Goal: Check status

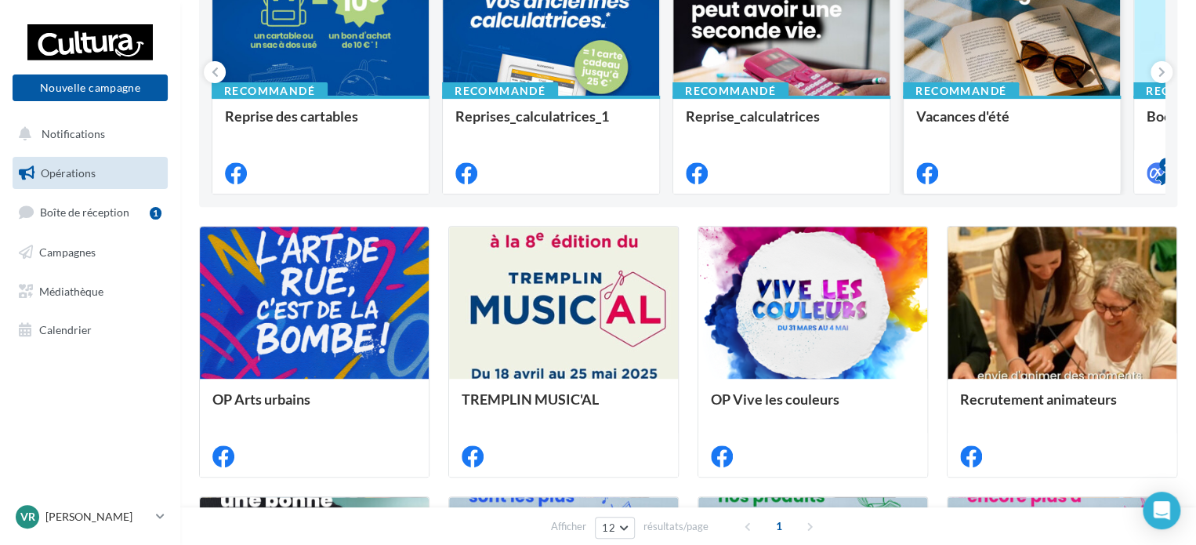
scroll to position [235, 0]
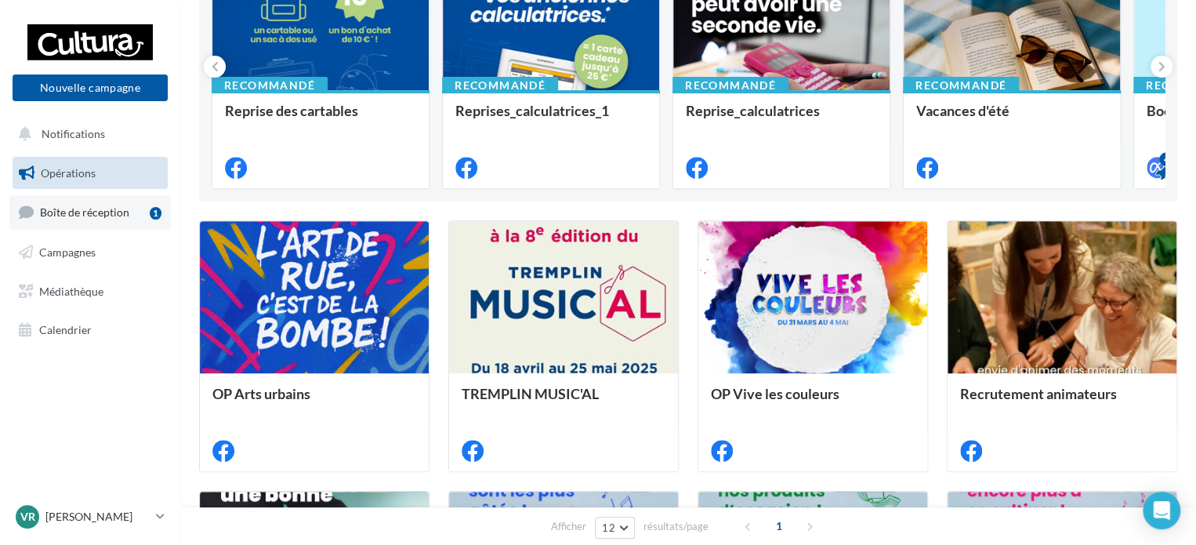
click at [75, 212] on span "Boîte de réception" at bounding box center [84, 211] width 89 height 13
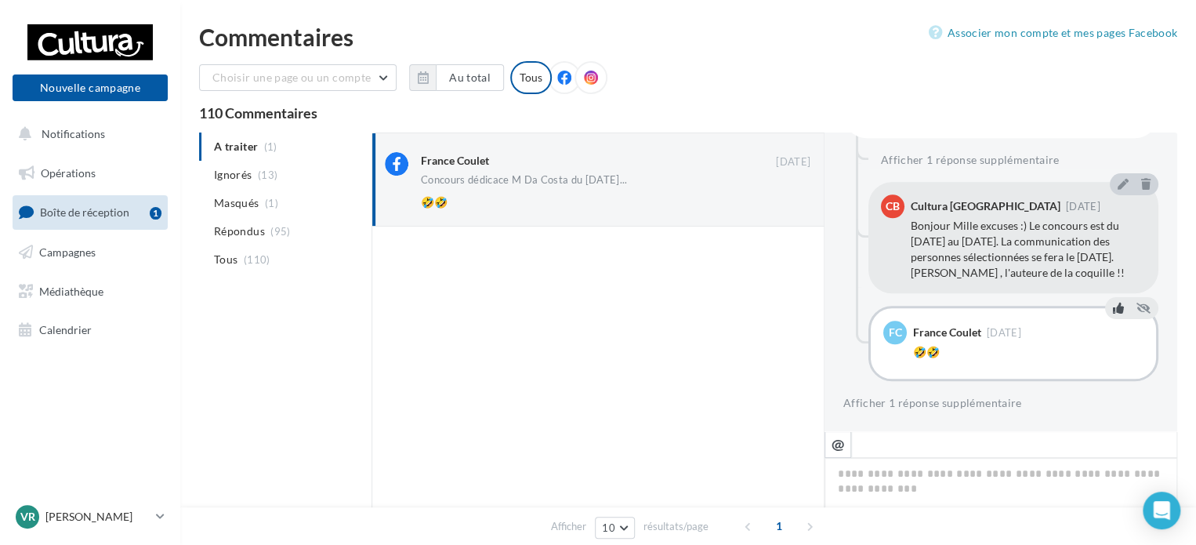
click at [1113, 309] on icon at bounding box center [1118, 308] width 11 height 11
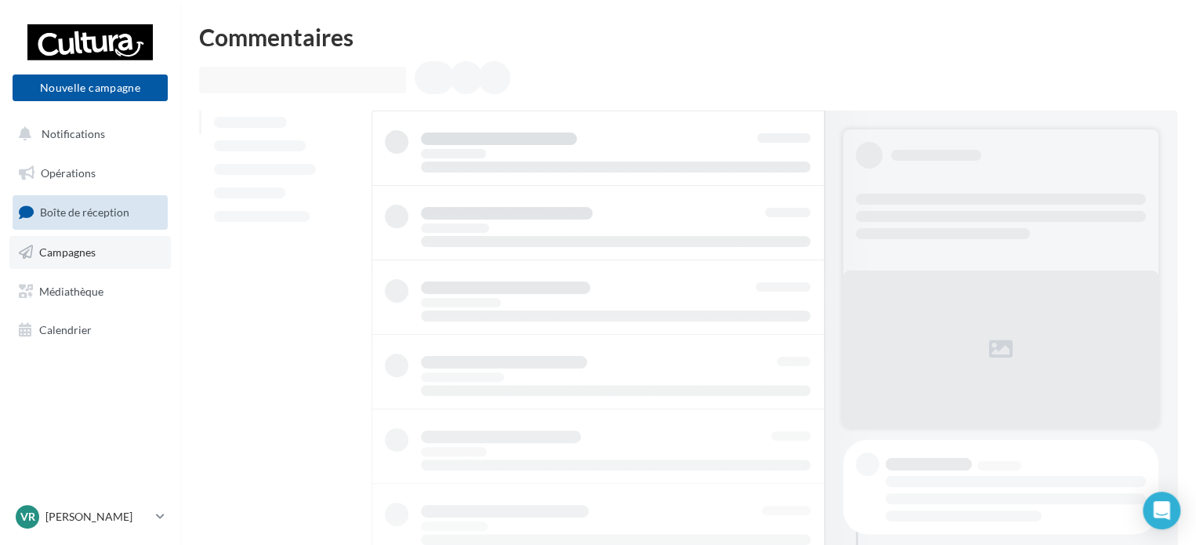
click at [88, 250] on span "Campagnes" at bounding box center [67, 251] width 56 height 13
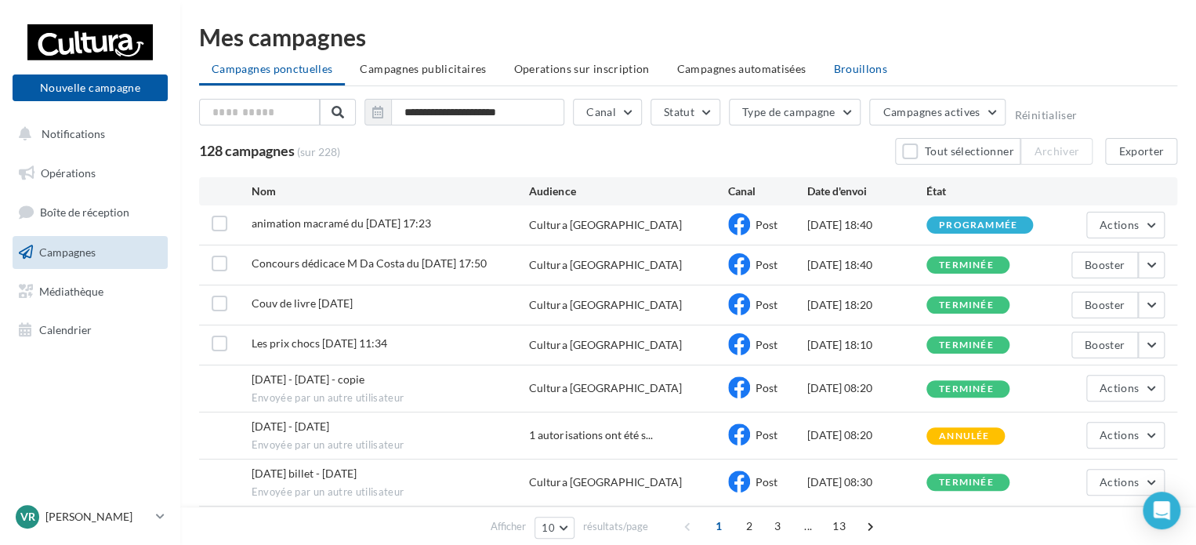
click at [851, 67] on span "Brouillons" at bounding box center [860, 68] width 54 height 13
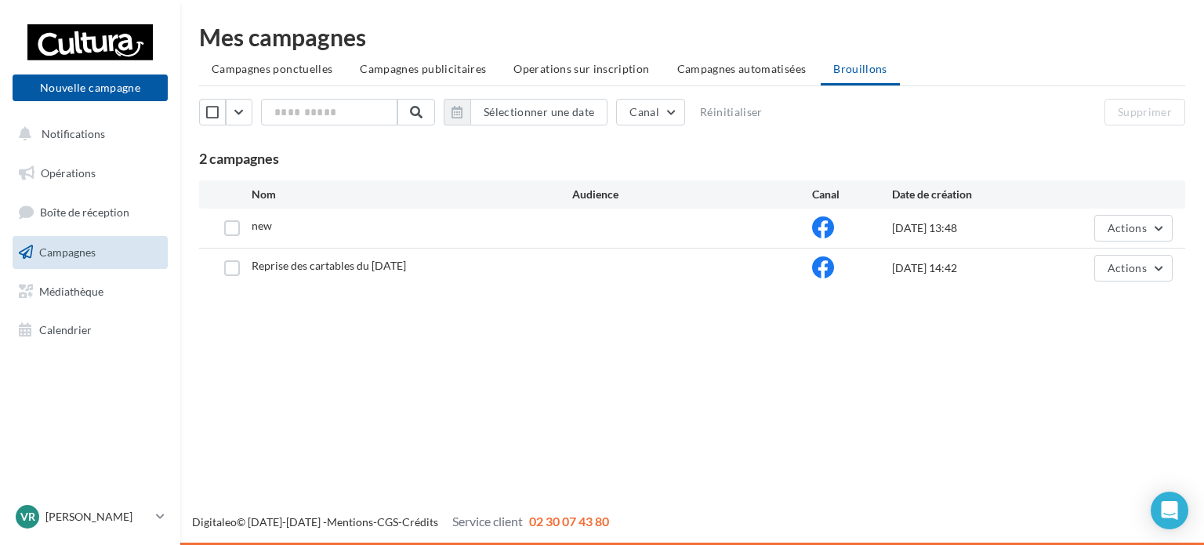
click at [260, 228] on span "new" at bounding box center [262, 225] width 20 height 13
click at [411, 374] on div "Nouvelle campagne Nouvelle campagne Notifications Opérations Boîte de réception…" at bounding box center [602, 272] width 1204 height 545
click at [866, 122] on div "Sélectionner une date Canal Réinitialiser" at bounding box center [574, 112] width 750 height 27
click at [841, 71] on ul "Campagnes ponctuelles Campagnes publicitaires Operations sur inscription Campag…" at bounding box center [692, 70] width 986 height 31
click at [812, 141] on div "Sélectionner une date Canal Réinitialiser Supprimer 2 campagnes" at bounding box center [692, 133] width 986 height 69
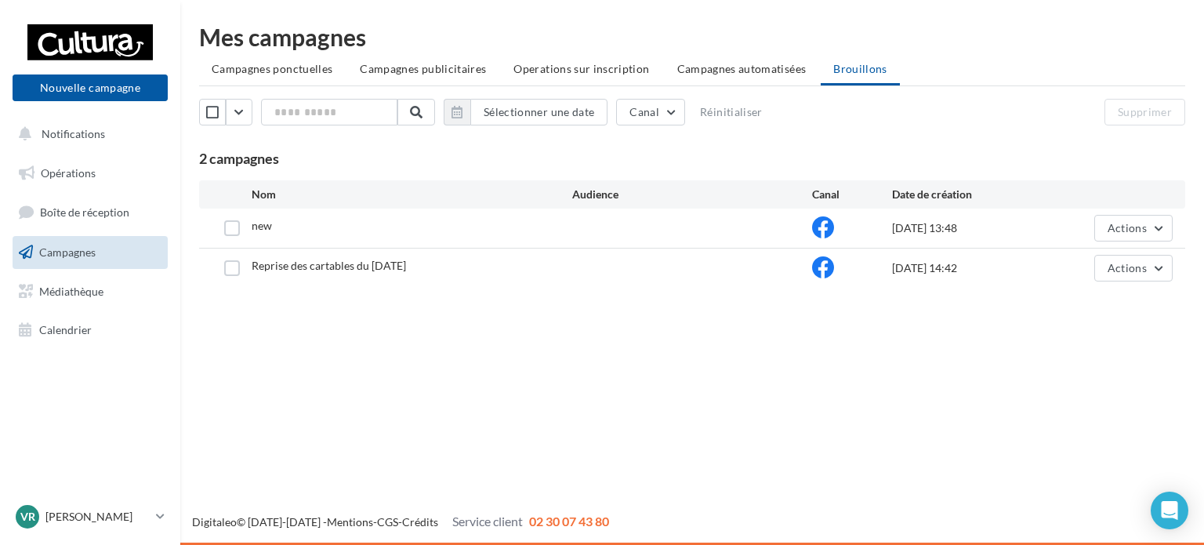
click at [858, 67] on ul "Campagnes ponctuelles Campagnes publicitaires Operations sur inscription Campag…" at bounding box center [692, 70] width 986 height 31
click at [474, 369] on div "Nouvelle campagne Nouvelle campagne Notifications Opérations Boîte de réception…" at bounding box center [602, 272] width 1204 height 545
click at [569, 413] on div "Nouvelle campagne Nouvelle campagne Notifications Opérations Boîte de réception…" at bounding box center [602, 272] width 1204 height 545
click at [263, 228] on span "new" at bounding box center [262, 225] width 20 height 13
click at [615, 451] on div "Nouvelle campagne Nouvelle campagne Notifications Opérations Boîte de réception…" at bounding box center [602, 272] width 1204 height 545
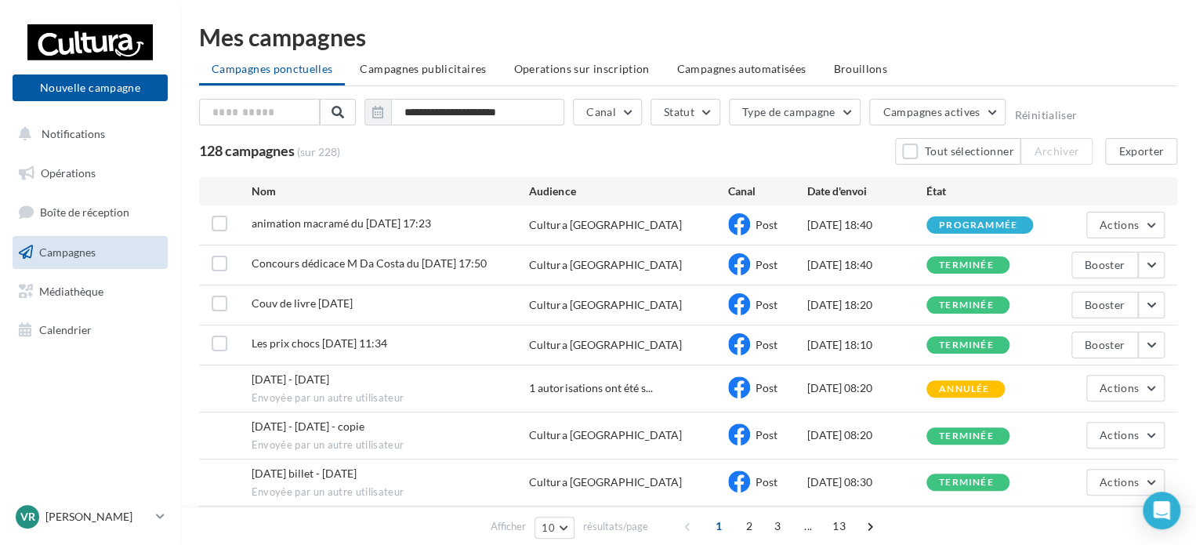
click at [273, 263] on span "Concours dédicace M Da Costa du [DATE] 17:50" at bounding box center [369, 262] width 235 height 13
click at [295, 273] on div "Concours dédicace M Da Costa du [DATE] 17:50" at bounding box center [391, 266] width 278 height 20
click at [1151, 262] on button "button" at bounding box center [1151, 265] width 27 height 27
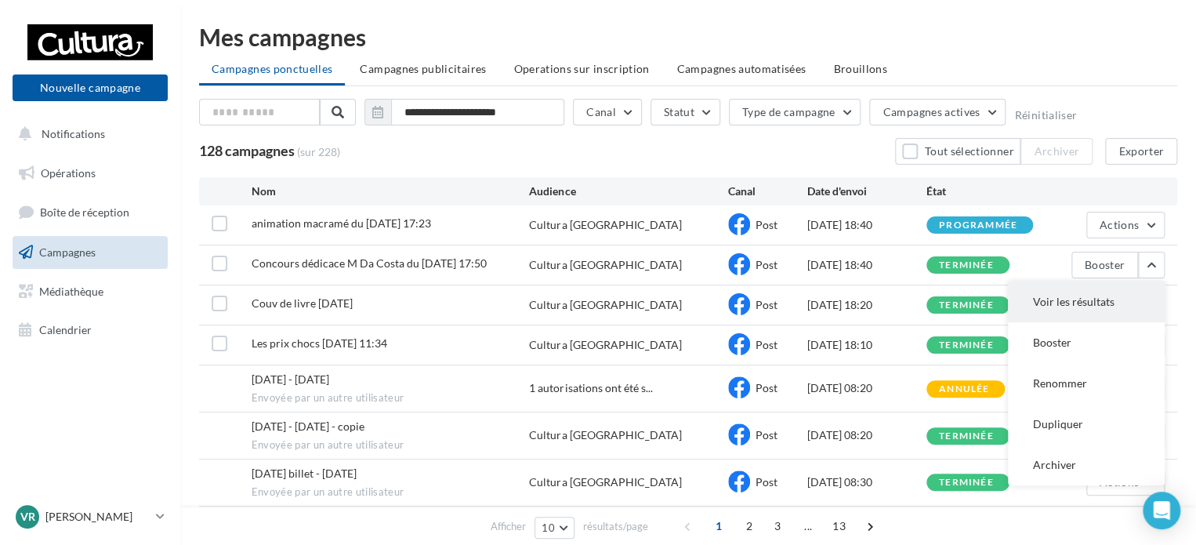
click at [1102, 307] on button "Voir les résultats" at bounding box center [1086, 301] width 157 height 41
